Goal: Transaction & Acquisition: Book appointment/travel/reservation

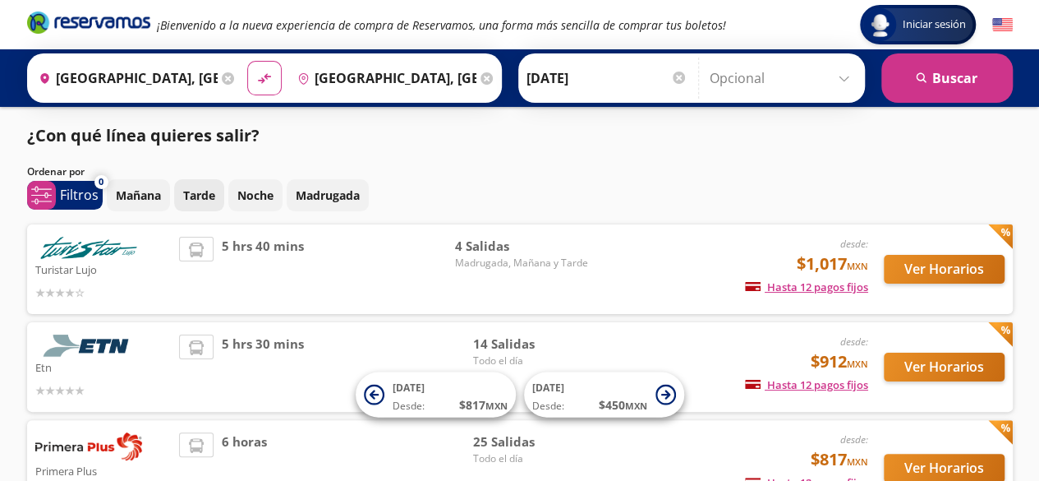
click at [207, 204] on button "Tarde" at bounding box center [199, 195] width 50 height 32
click at [949, 274] on button "Ver Horarios" at bounding box center [944, 269] width 121 height 29
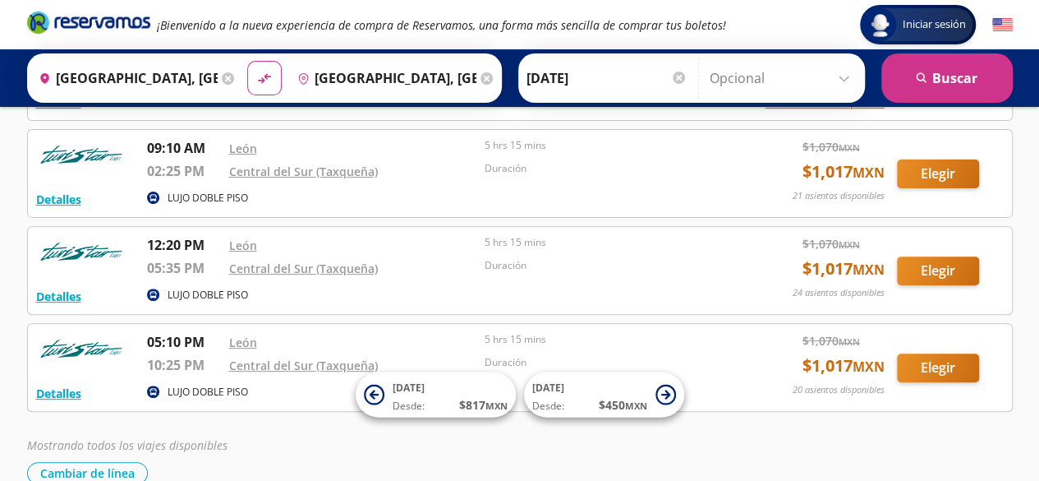
scroll to position [246, 0]
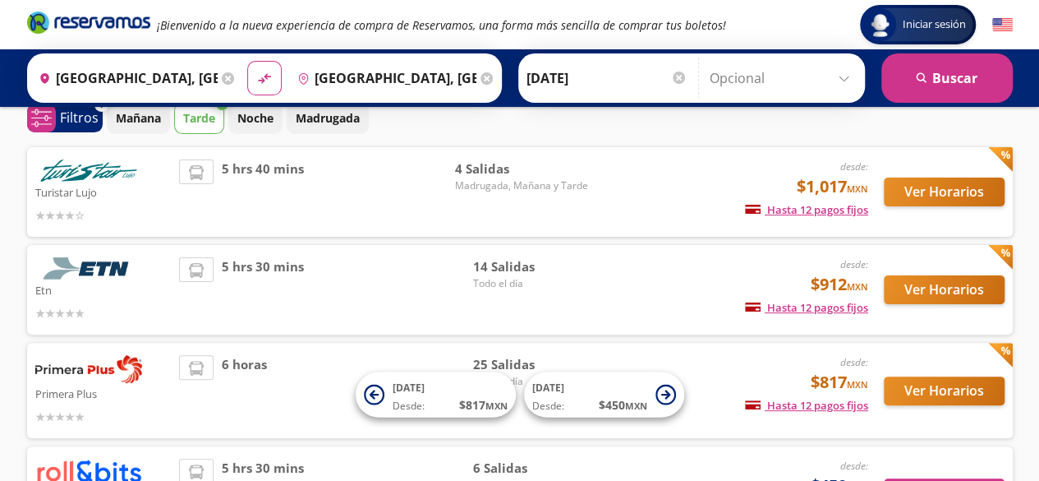
scroll to position [164, 0]
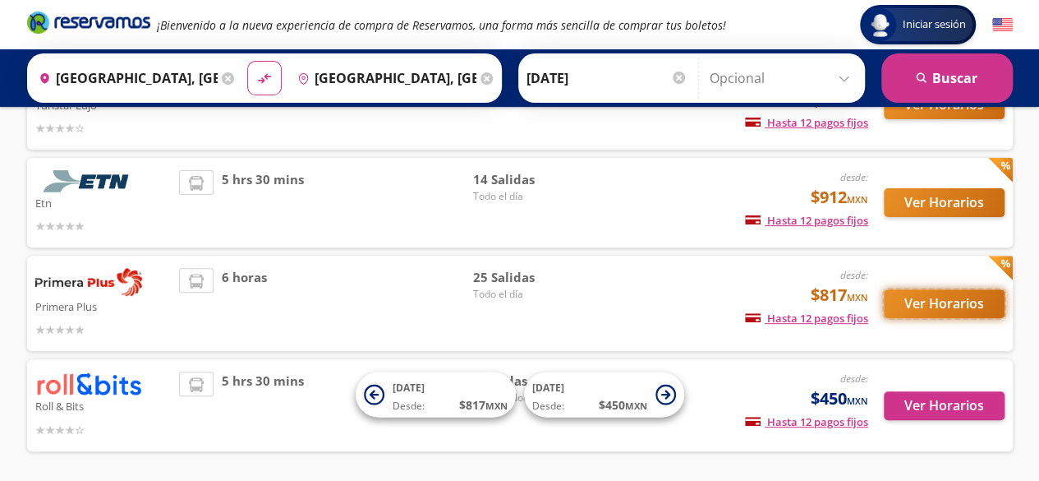
click at [907, 305] on button "Ver Horarios" at bounding box center [944, 303] width 121 height 29
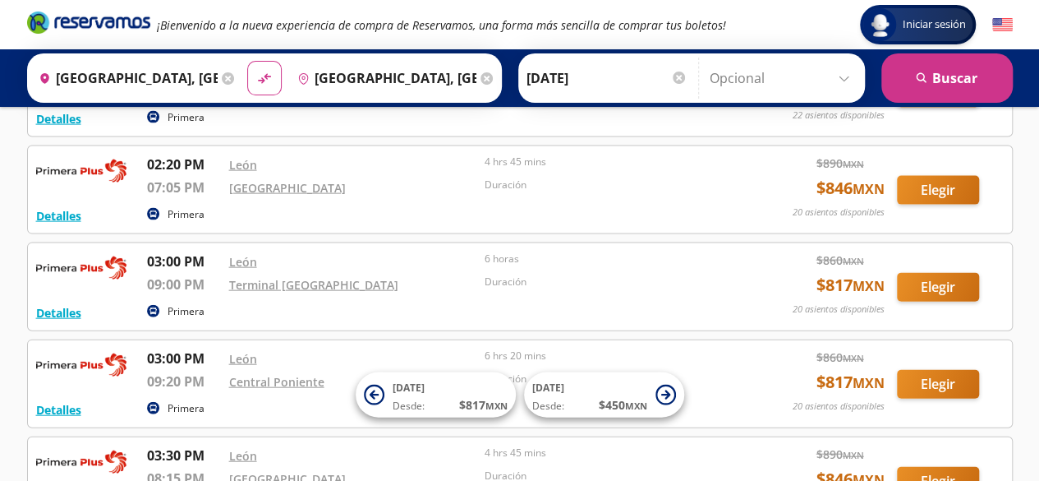
scroll to position [1725, 0]
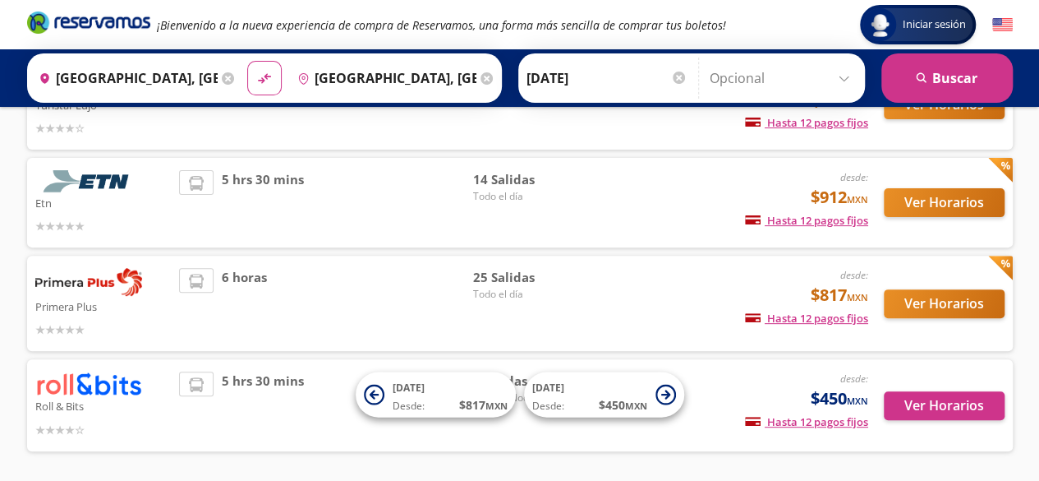
scroll to position [82, 0]
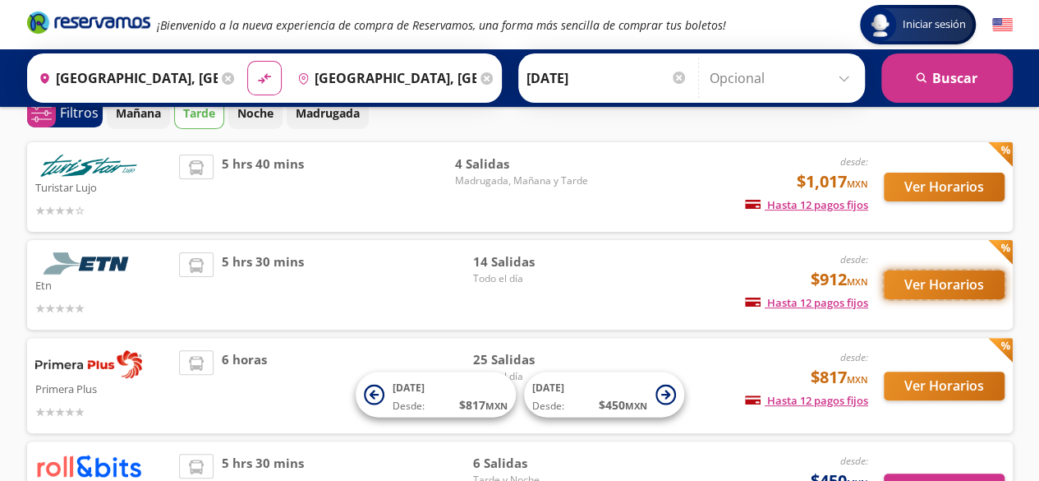
click at [955, 280] on button "Ver Horarios" at bounding box center [944, 284] width 121 height 29
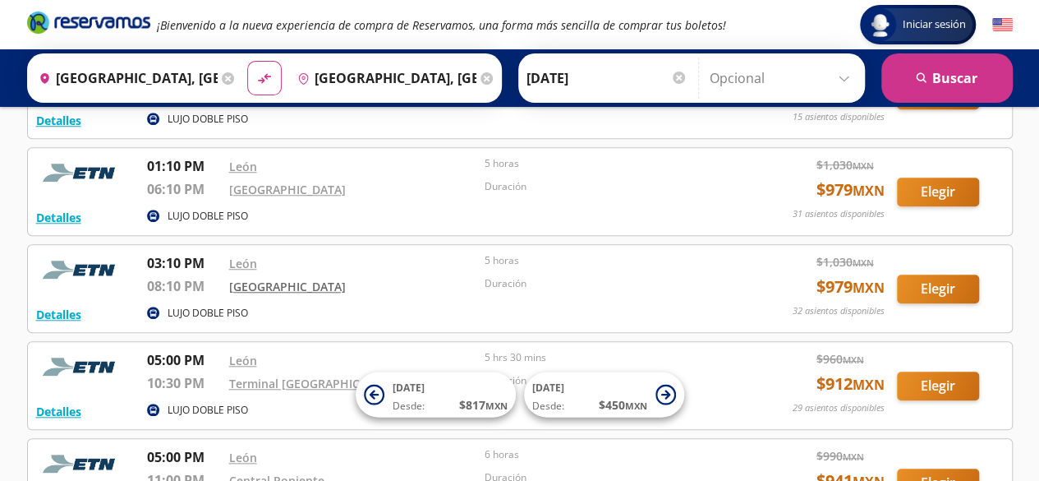
scroll to position [657, 0]
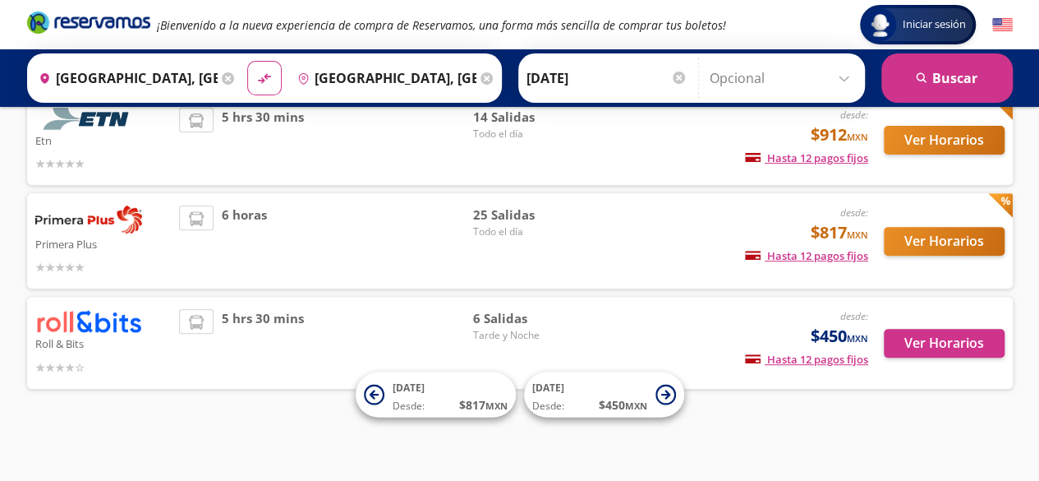
scroll to position [82, 0]
